Goal: Transaction & Acquisition: Purchase product/service

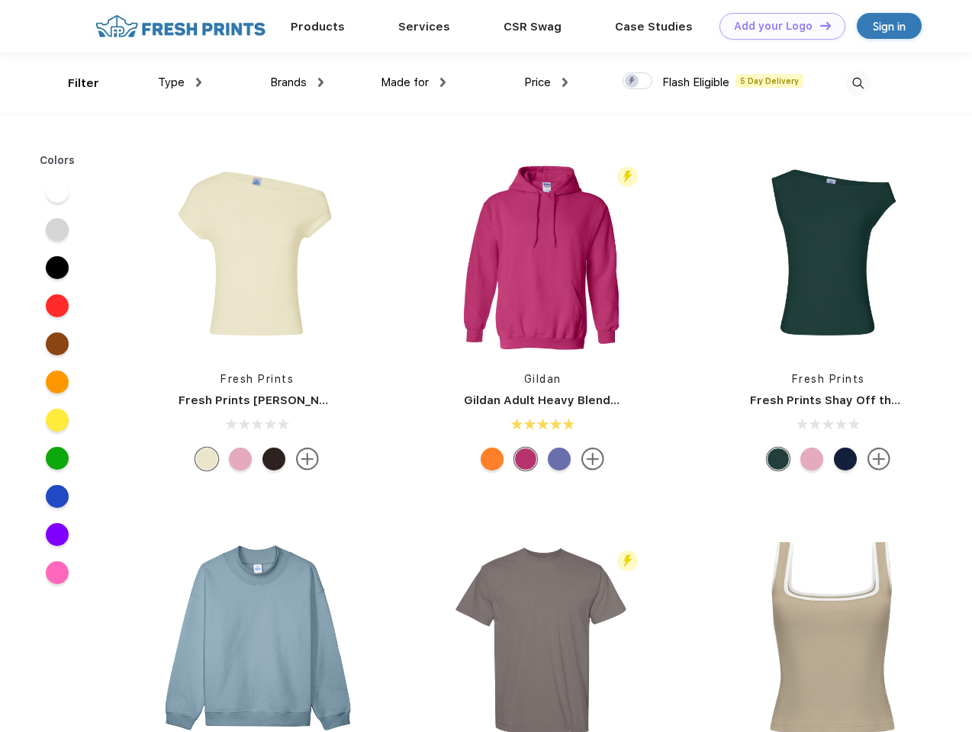
scroll to position [1, 0]
click at [777, 26] on link "Add your Logo Design Tool" at bounding box center [783, 26] width 126 height 27
click at [0, 0] on div "Design Tool" at bounding box center [0, 0] width 0 height 0
click at [819, 25] on link "Add your Logo Design Tool" at bounding box center [783, 26] width 126 height 27
click at [73, 83] on div "Filter" at bounding box center [83, 84] width 31 height 18
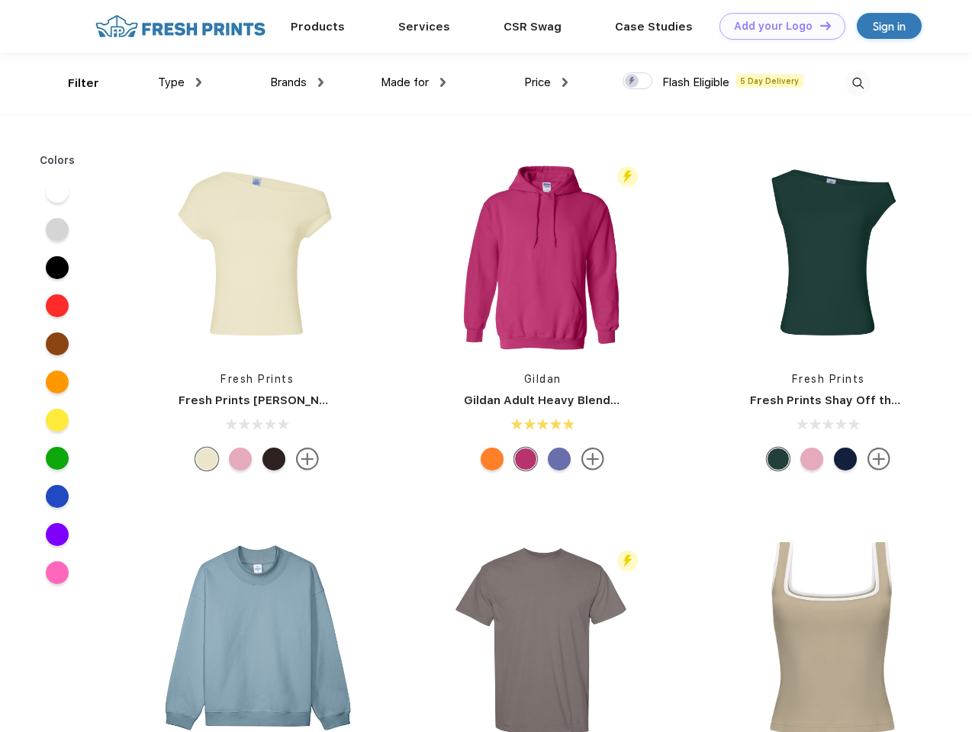
click at [180, 82] on span "Type" at bounding box center [171, 83] width 27 height 14
click at [297, 82] on span "Brands" at bounding box center [288, 83] width 37 height 14
click at [414, 82] on span "Made for" at bounding box center [405, 83] width 48 height 14
click at [546, 82] on span "Price" at bounding box center [537, 83] width 27 height 14
click at [638, 82] on div at bounding box center [638, 80] width 30 height 17
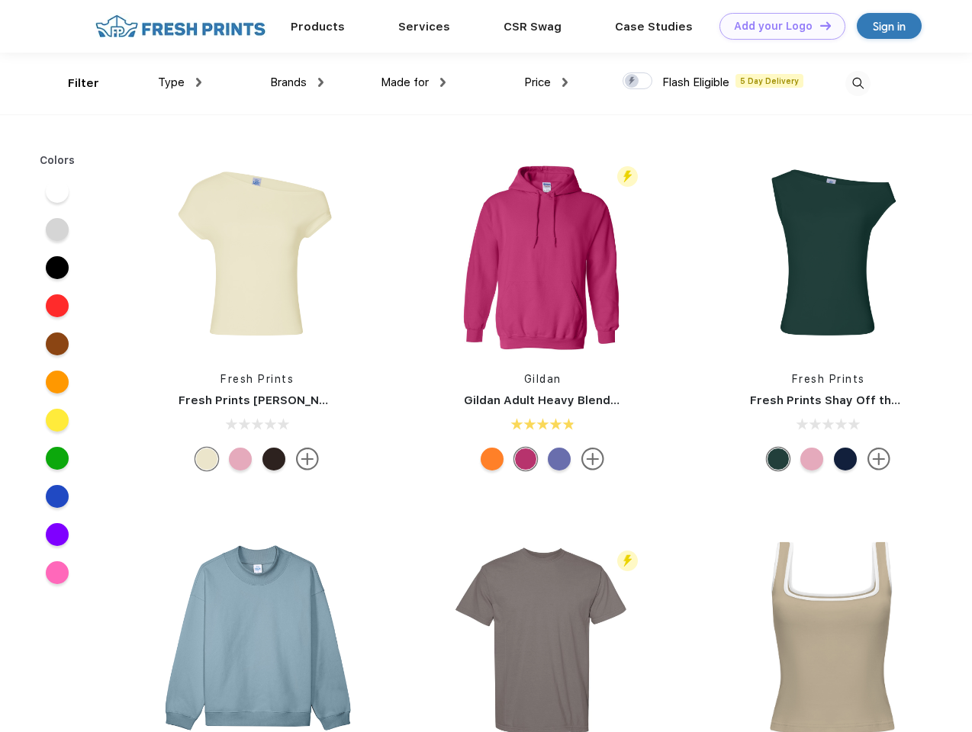
click at [633, 82] on input "checkbox" at bounding box center [628, 77] width 10 height 10
click at [858, 83] on img at bounding box center [857, 83] width 25 height 25
